Goal: Find specific page/section: Find specific page/section

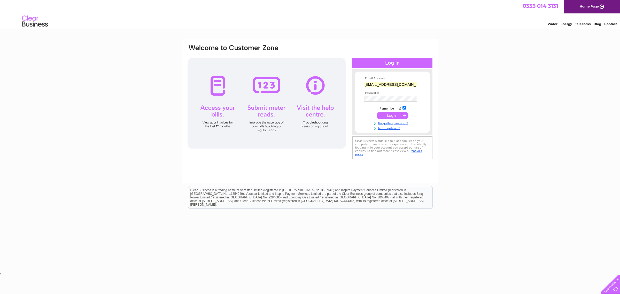
click at [398, 117] on input "submit" at bounding box center [393, 115] width 32 height 7
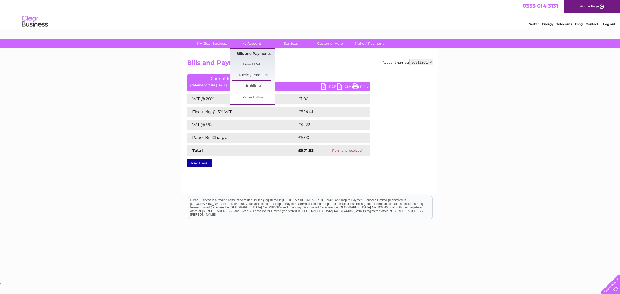
click at [251, 52] on link "Bills and Payments" at bounding box center [253, 54] width 43 height 10
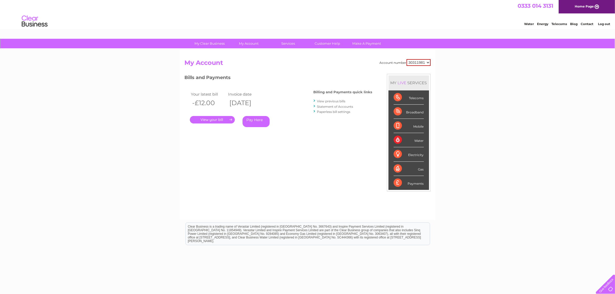
click at [605, 22] on link "Log out" at bounding box center [604, 24] width 12 height 4
